Goal: Task Accomplishment & Management: Manage account settings

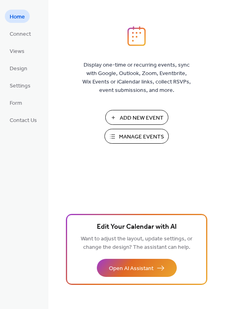
click at [131, 138] on span "Manage Events" at bounding box center [141, 137] width 45 height 8
click at [128, 133] on span "Manage Events" at bounding box center [141, 137] width 45 height 8
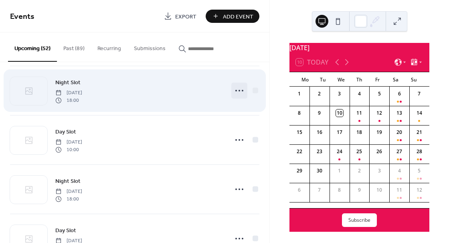
scroll to position [58, 0]
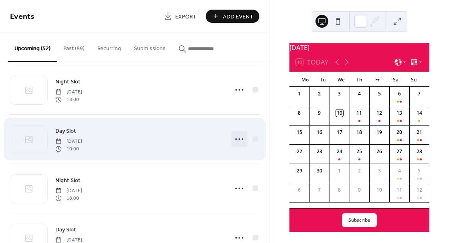
click at [234, 138] on icon at bounding box center [239, 139] width 13 height 13
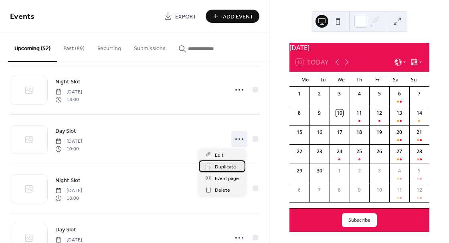
click at [225, 165] on span "Duplicate" at bounding box center [225, 167] width 21 height 8
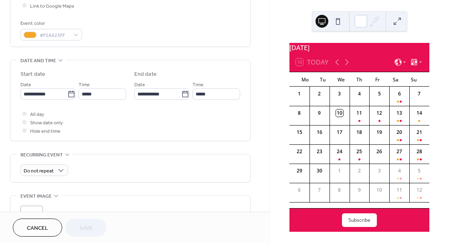
scroll to position [203, 0]
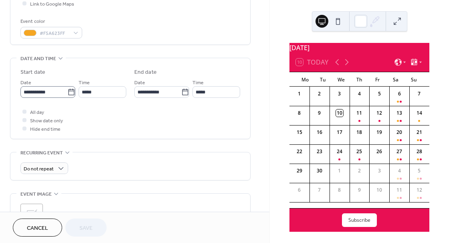
click at [68, 93] on icon at bounding box center [71, 92] width 8 height 8
click at [67, 93] on input "**********" at bounding box center [43, 92] width 47 height 12
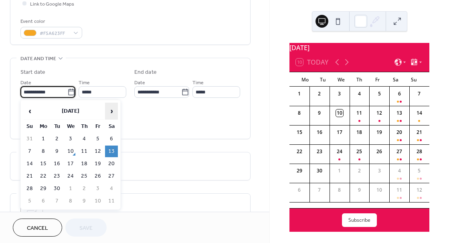
click at [111, 109] on span "›" at bounding box center [111, 111] width 12 height 16
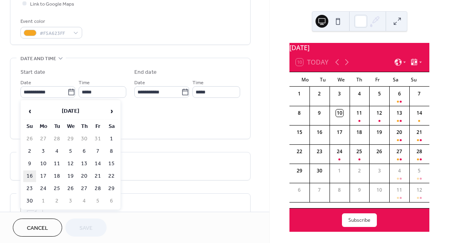
click at [29, 175] on td "16" at bounding box center [29, 176] width 13 height 12
type input "**********"
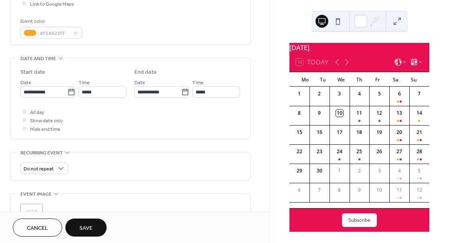
click at [81, 225] on span "Save" at bounding box center [85, 228] width 13 height 8
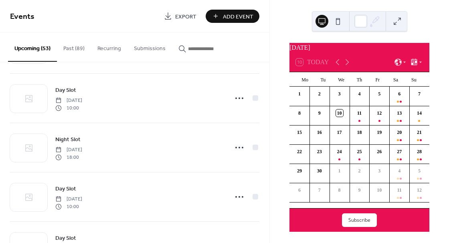
scroll to position [1973, 0]
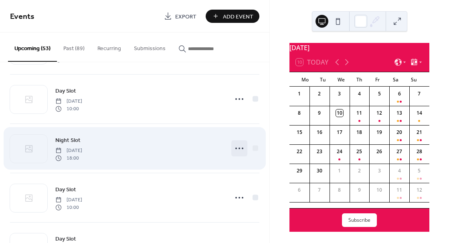
click at [239, 149] on circle at bounding box center [240, 149] width 2 height 2
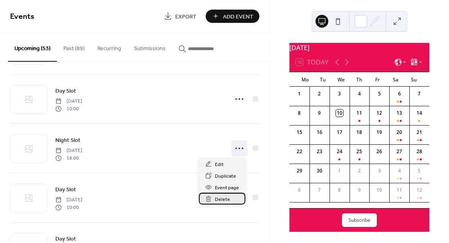
click at [220, 199] on span "Delete" at bounding box center [222, 199] width 15 height 8
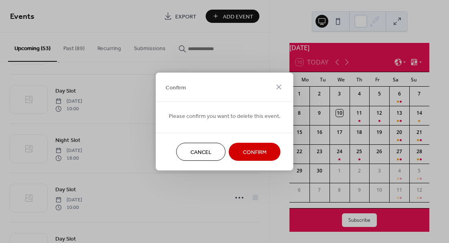
click at [247, 151] on span "Confirm" at bounding box center [255, 152] width 24 height 8
